Goal: Information Seeking & Learning: Learn about a topic

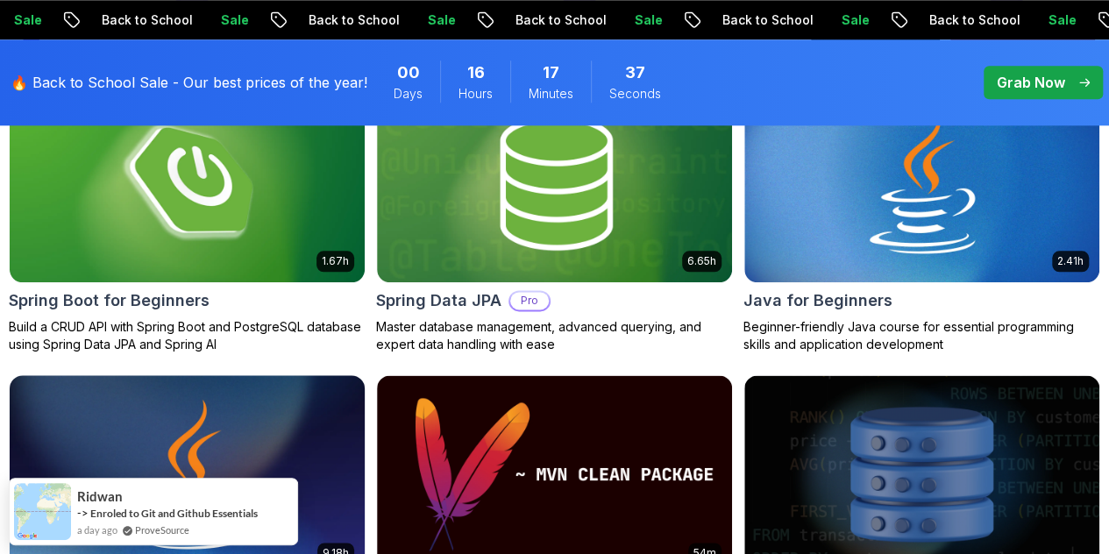
scroll to position [876, 0]
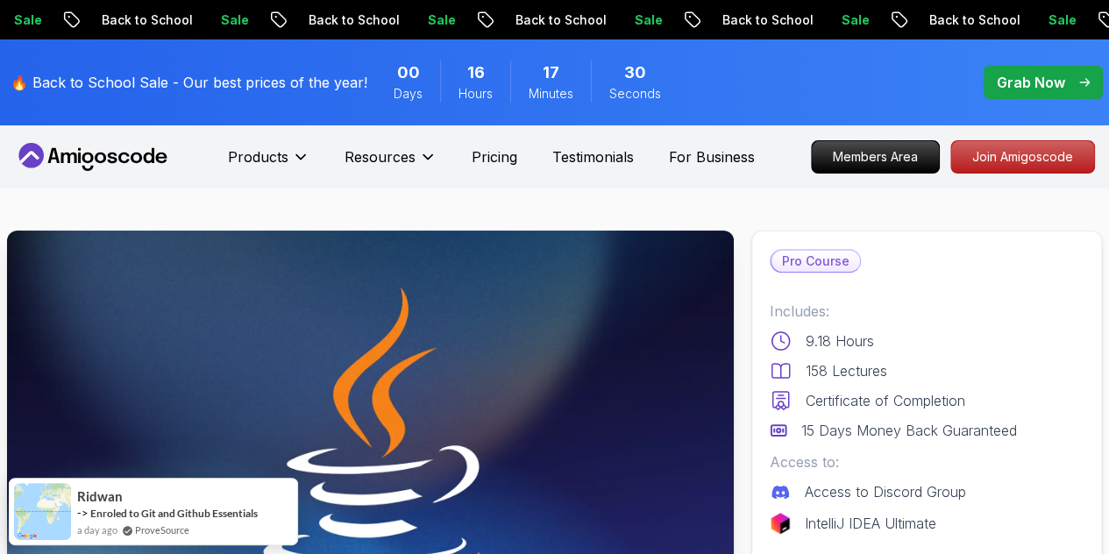
click at [918, 457] on p "Access to:" at bounding box center [927, 461] width 314 height 21
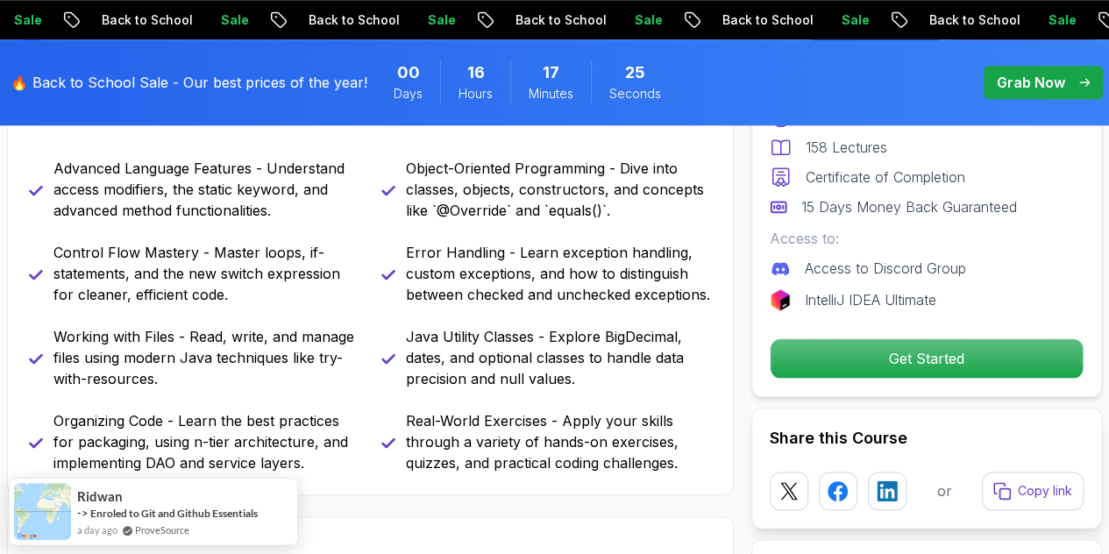
scroll to position [1315, 0]
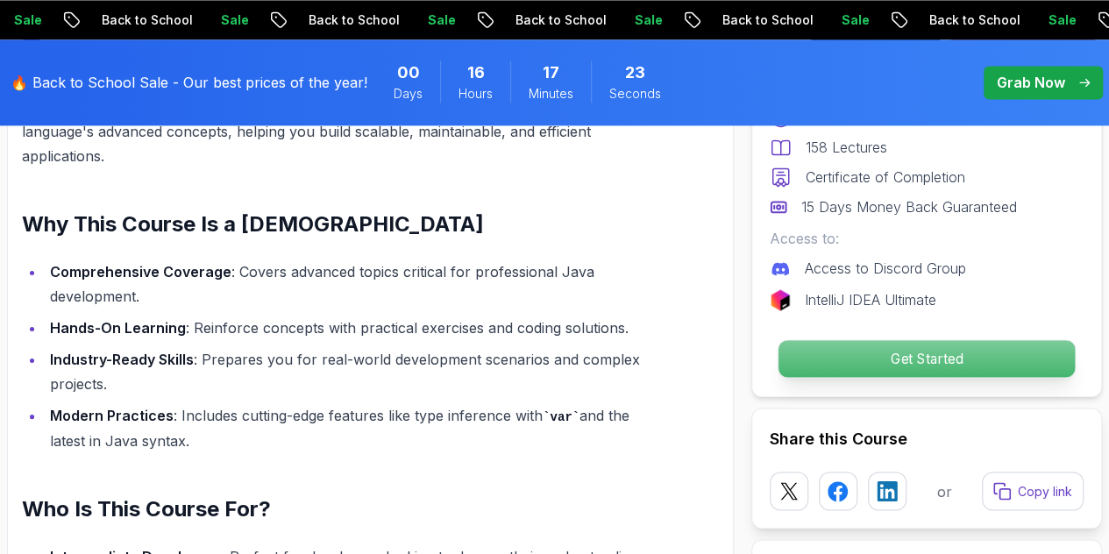
click at [889, 351] on p "Get Started" at bounding box center [926, 358] width 296 height 37
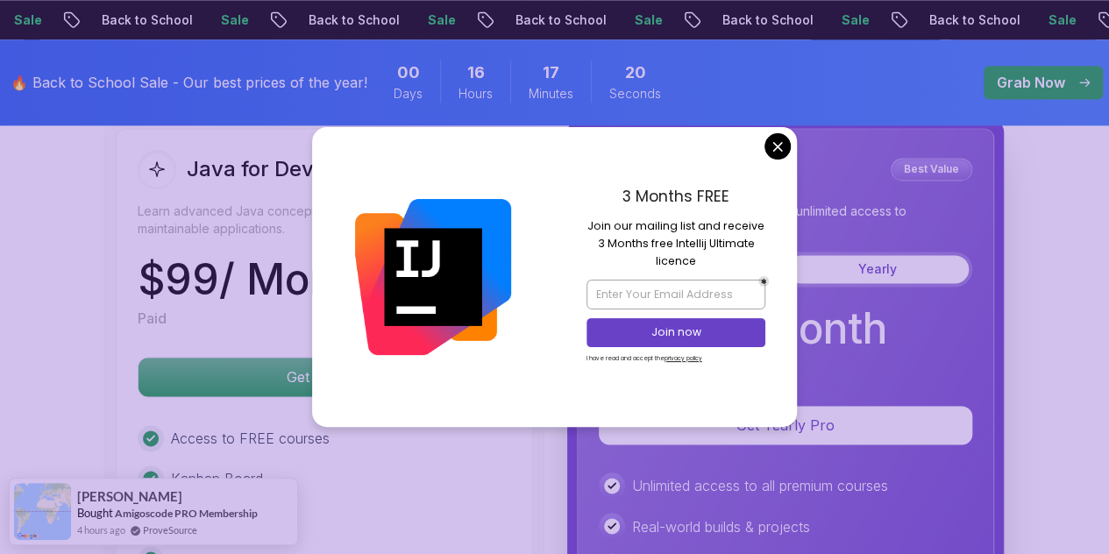
scroll to position [4424, 0]
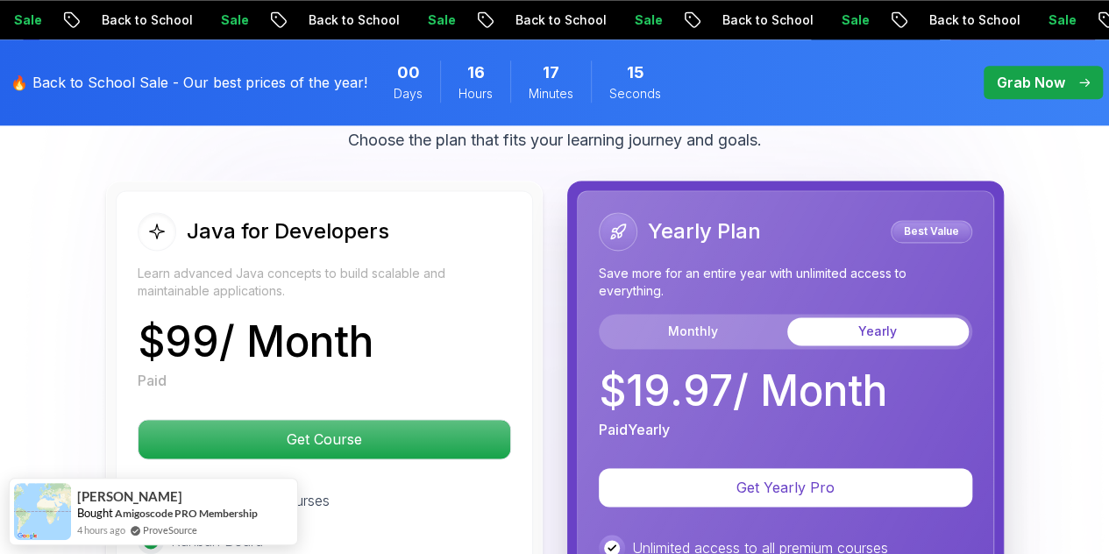
click at [771, 150] on body "Sale Back to School Sale Back to School Sale Back to School Sale Back to School…" at bounding box center [554, 270] width 1109 height 9389
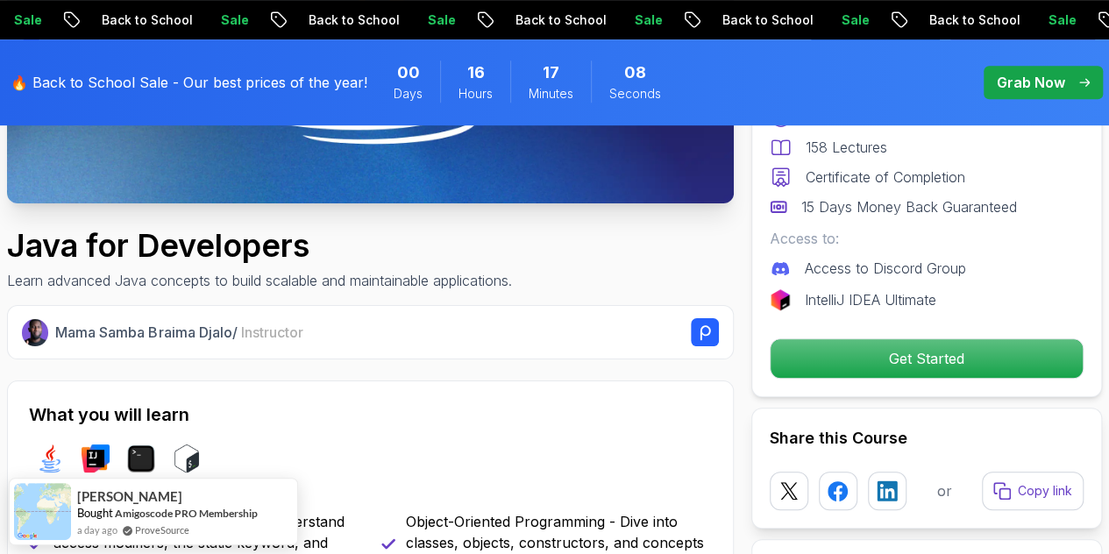
scroll to position [438, 0]
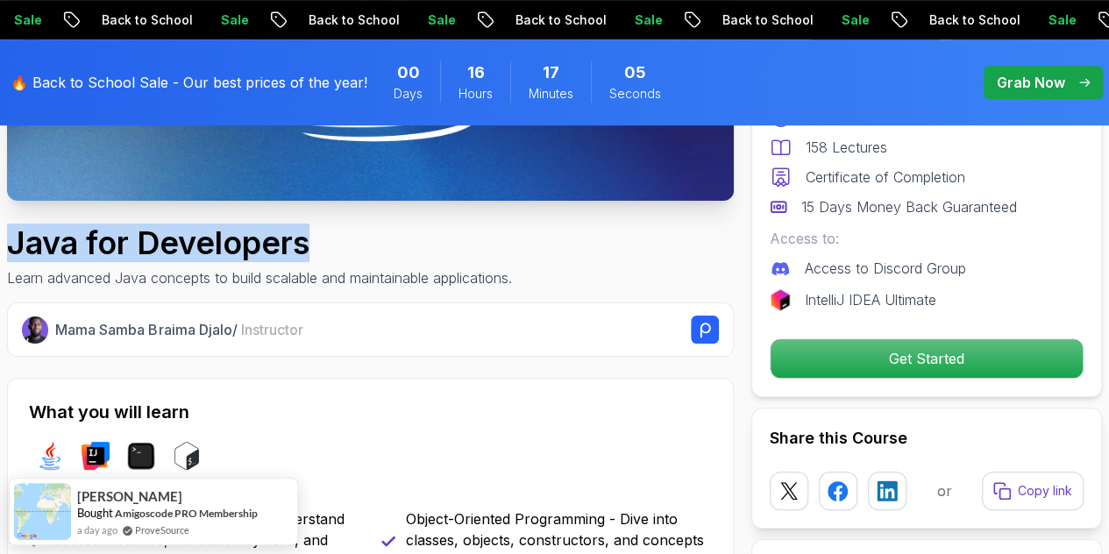
drag, startPoint x: 11, startPoint y: 238, endPoint x: 319, endPoint y: 243, distance: 308.6
click at [319, 243] on h1 "Java for Developers" at bounding box center [259, 242] width 505 height 35
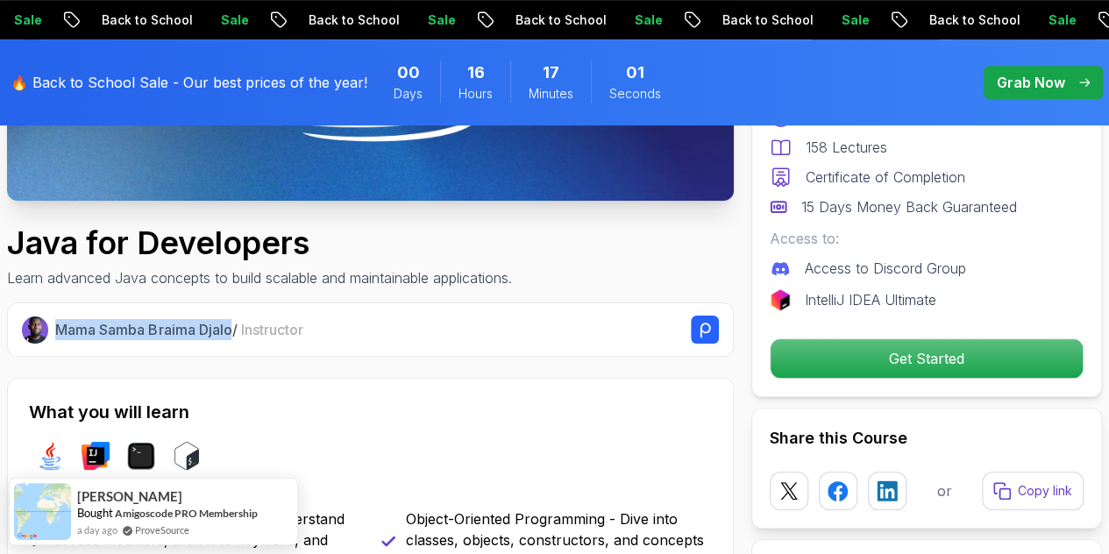
drag, startPoint x: 58, startPoint y: 327, endPoint x: 233, endPoint y: 324, distance: 175.3
click at [233, 324] on p "Mama Samba Braima Djalo / Instructor" at bounding box center [178, 329] width 247 height 21
click at [207, 231] on h1 "Java for Developers" at bounding box center [259, 242] width 505 height 35
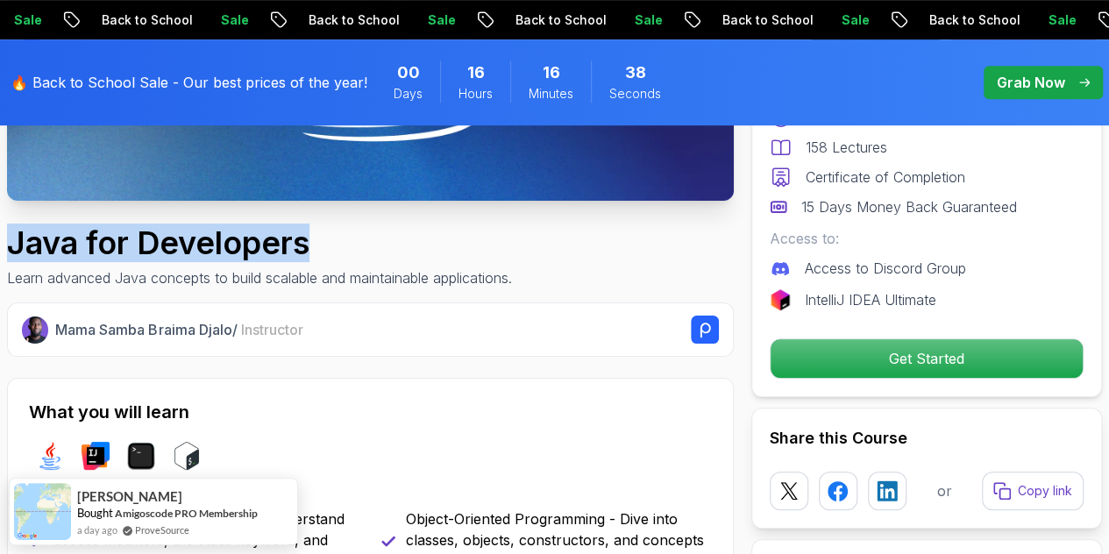
drag, startPoint x: 13, startPoint y: 238, endPoint x: 365, endPoint y: 250, distance: 351.7
click at [365, 250] on h1 "Java for Developers" at bounding box center [259, 242] width 505 height 35
copy h1 "Java for Developers"
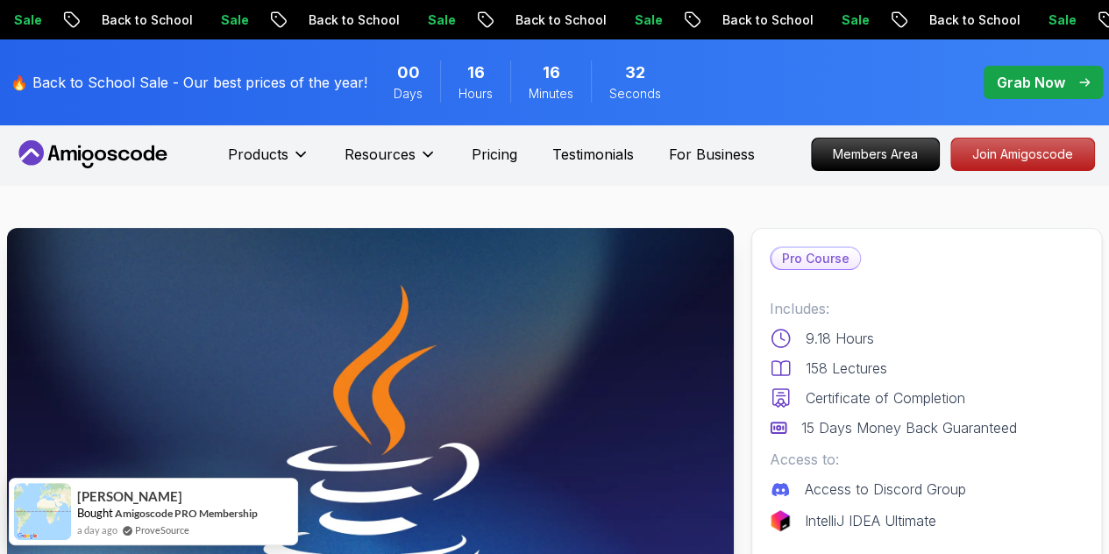
scroll to position [0, 0]
